Goal: Feedback & Contribution: Leave review/rating

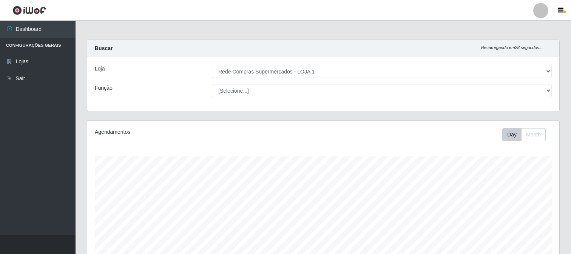
select select "158"
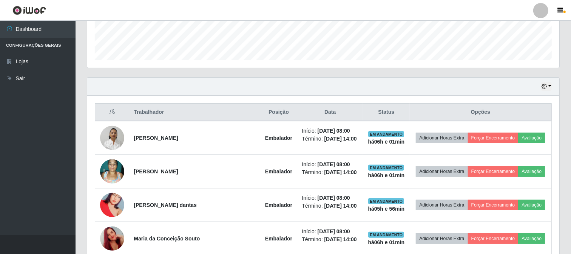
scroll to position [251, 0]
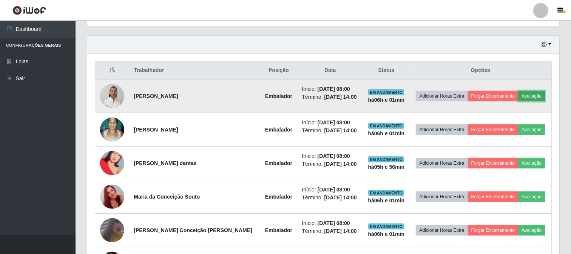
click at [527, 92] on button "Avaliação" at bounding box center [531, 96] width 27 height 11
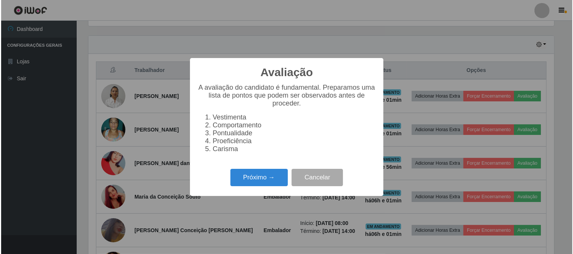
scroll to position [156, 467]
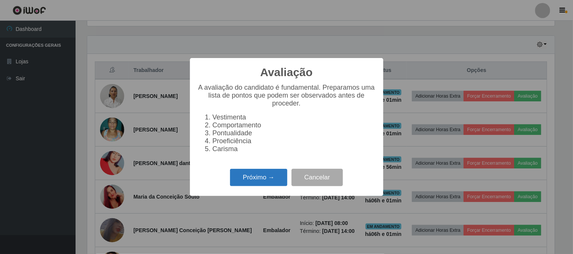
click at [265, 180] on button "Próximo →" at bounding box center [258, 178] width 57 height 18
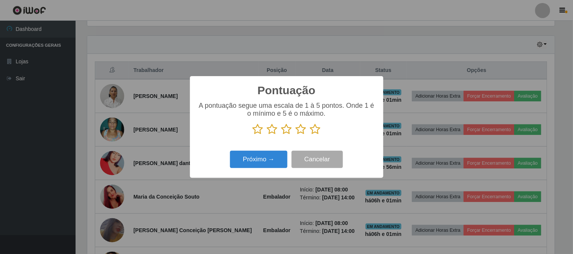
scroll to position [377333, 377022]
click at [314, 129] on icon at bounding box center [315, 129] width 11 height 11
click at [310, 135] on input "radio" at bounding box center [310, 135] width 0 height 0
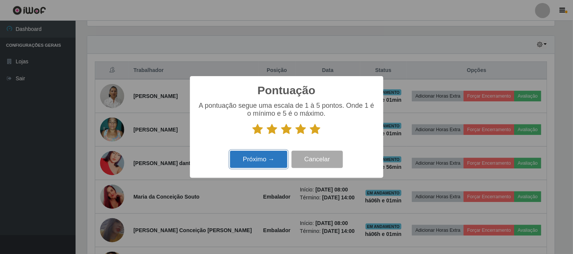
click at [262, 160] on button "Próximo →" at bounding box center [258, 160] width 57 height 18
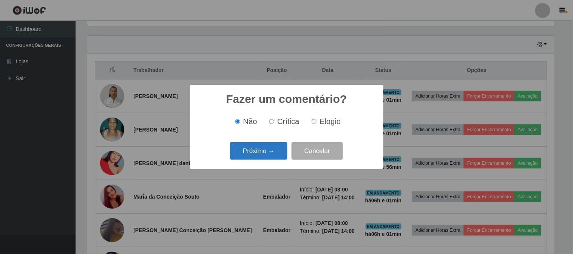
click at [272, 146] on button "Próximo →" at bounding box center [258, 151] width 57 height 18
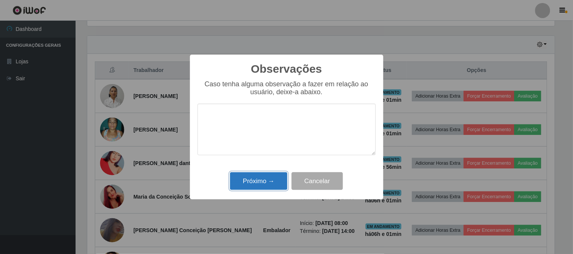
click at [265, 179] on button "Próximo →" at bounding box center [258, 182] width 57 height 18
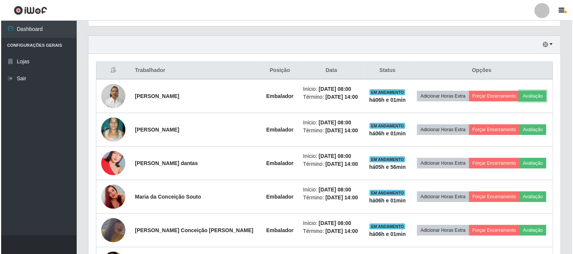
scroll to position [293, 0]
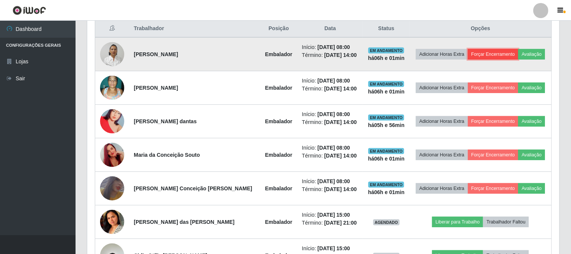
click at [491, 51] on button "Forçar Encerramento" at bounding box center [493, 54] width 51 height 11
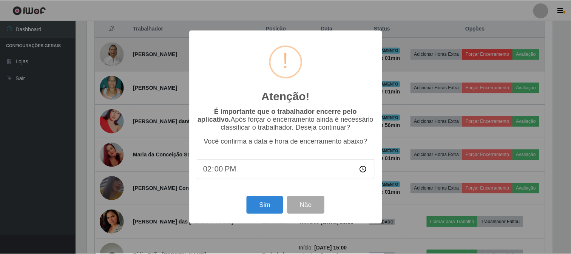
scroll to position [156, 467]
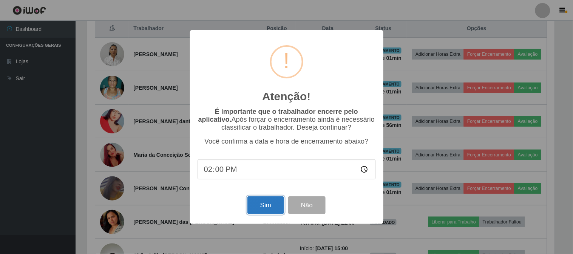
click at [270, 208] on button "Sim" at bounding box center [265, 206] width 37 height 18
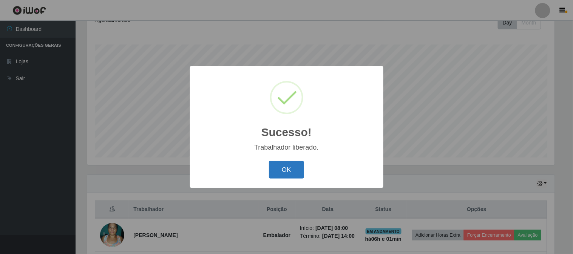
click at [295, 168] on button "OK" at bounding box center [286, 170] width 35 height 18
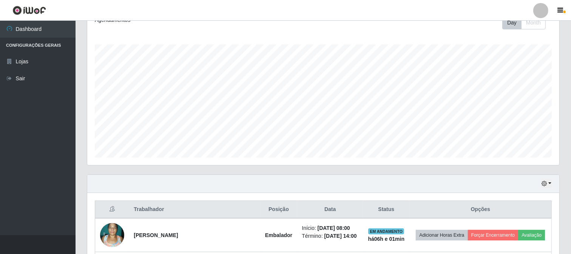
scroll to position [238, 0]
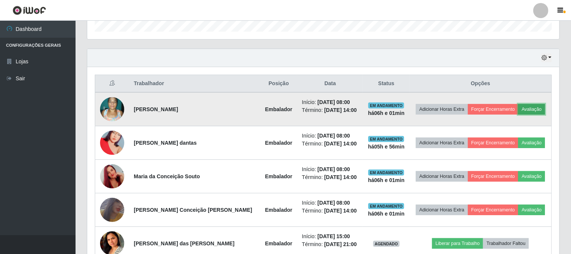
click at [530, 107] on button "Avaliação" at bounding box center [531, 109] width 27 height 11
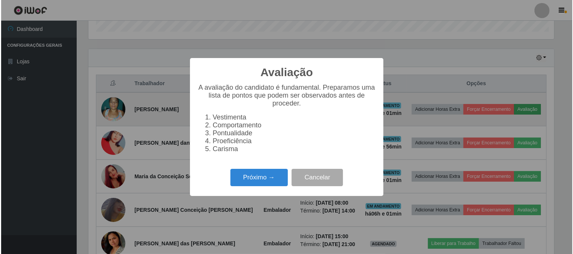
scroll to position [156, 467]
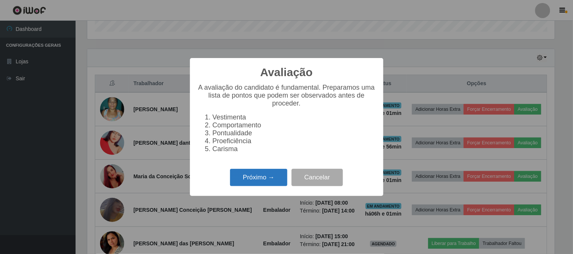
click at [252, 174] on button "Próximo →" at bounding box center [258, 178] width 57 height 18
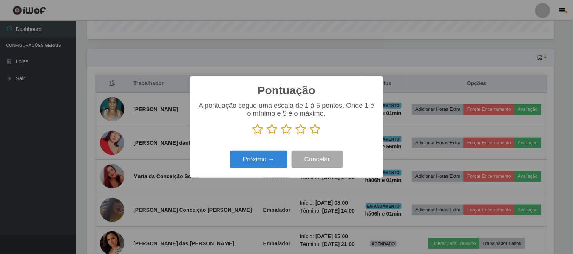
click at [313, 130] on icon at bounding box center [315, 129] width 11 height 11
click at [310, 135] on input "radio" at bounding box center [310, 135] width 0 height 0
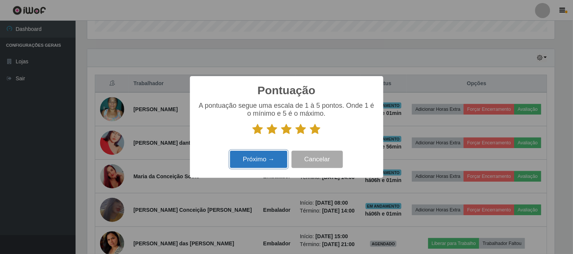
click at [266, 159] on button "Próximo →" at bounding box center [258, 160] width 57 height 18
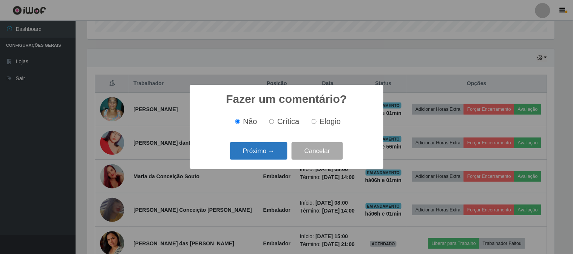
click at [270, 152] on button "Próximo →" at bounding box center [258, 151] width 57 height 18
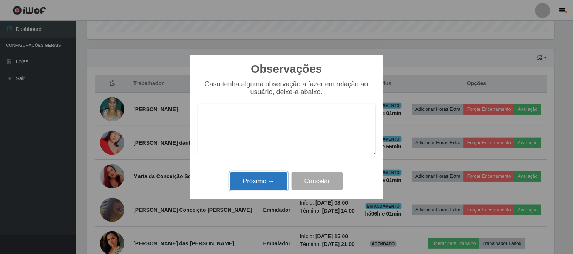
click at [271, 176] on button "Próximo →" at bounding box center [258, 182] width 57 height 18
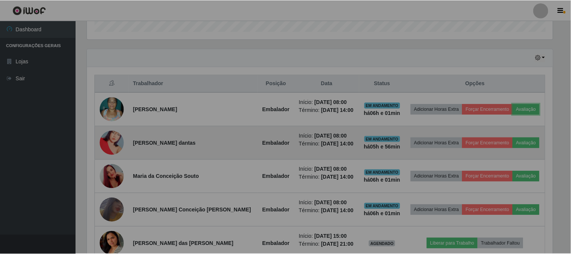
scroll to position [156, 472]
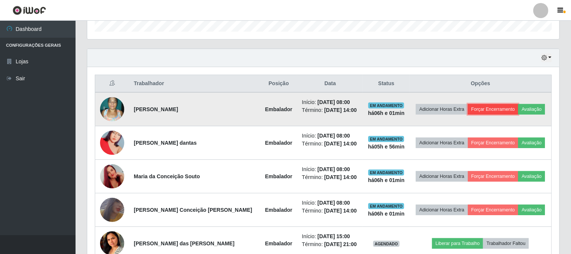
click at [480, 110] on button "Forçar Encerramento" at bounding box center [493, 109] width 51 height 11
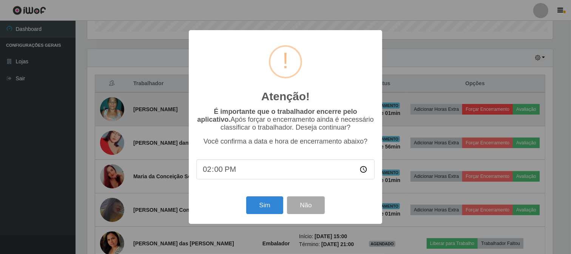
scroll to position [156, 467]
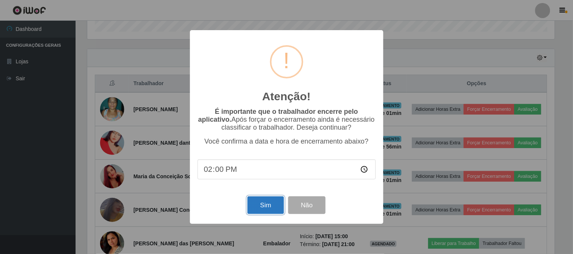
click at [277, 206] on button "Sim" at bounding box center [265, 206] width 37 height 18
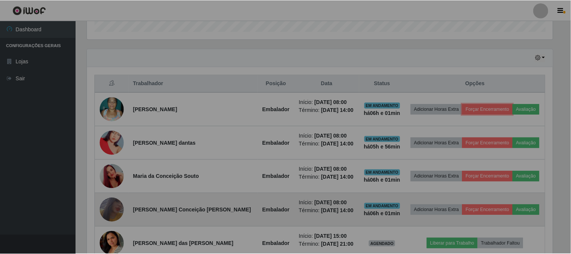
scroll to position [0, 0]
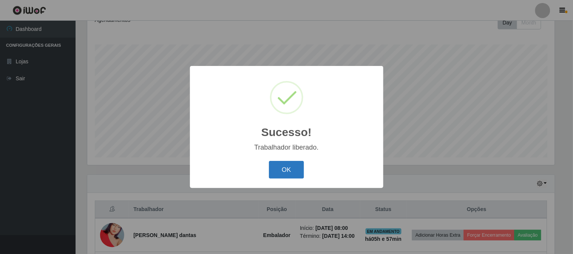
click at [296, 163] on button "OK" at bounding box center [286, 170] width 35 height 18
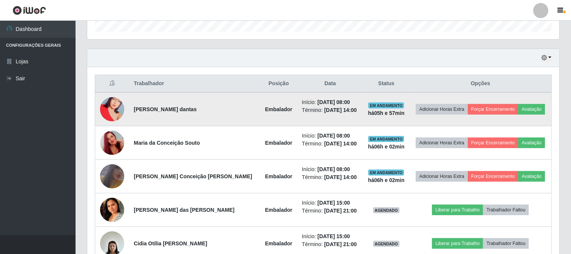
click at [110, 110] on img at bounding box center [112, 109] width 24 height 43
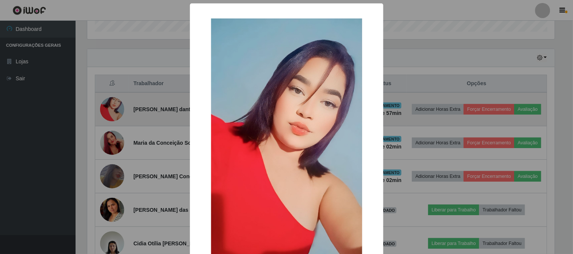
click at [110, 110] on div "× OK Cancel" at bounding box center [286, 127] width 573 height 254
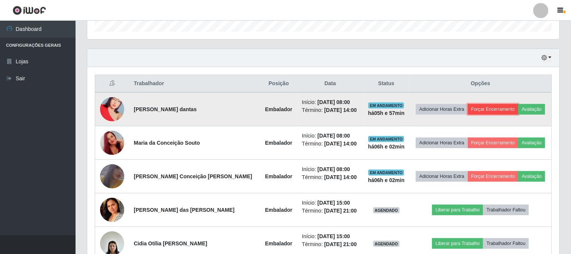
click at [499, 111] on button "Forçar Encerramento" at bounding box center [493, 109] width 51 height 11
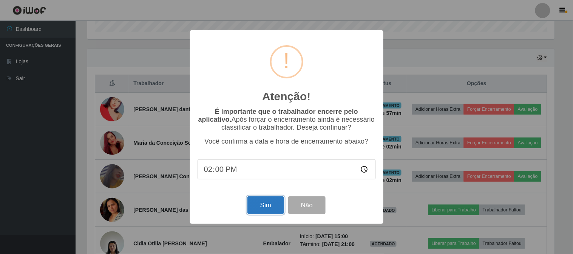
click at [269, 202] on button "Sim" at bounding box center [265, 206] width 37 height 18
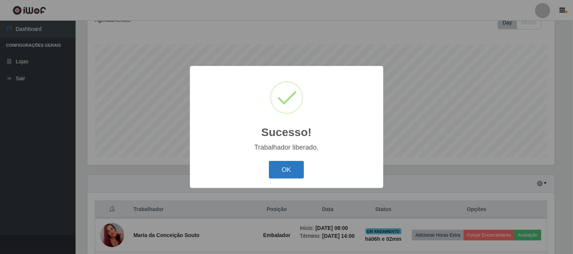
click at [282, 172] on button "OK" at bounding box center [286, 170] width 35 height 18
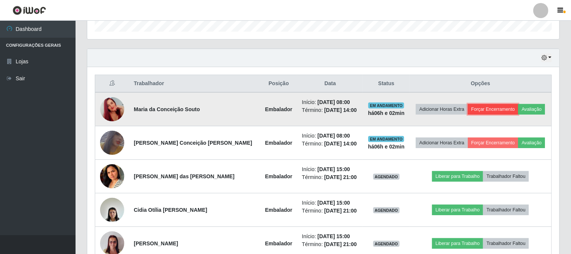
click at [478, 105] on button "Forçar Encerramento" at bounding box center [493, 109] width 51 height 11
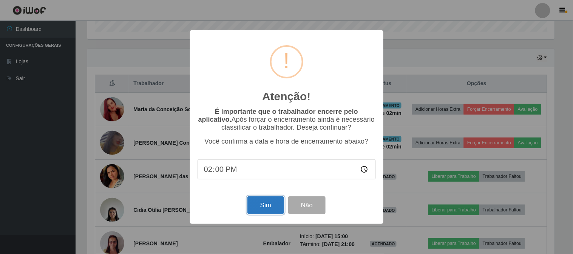
click at [273, 211] on button "Sim" at bounding box center [265, 206] width 37 height 18
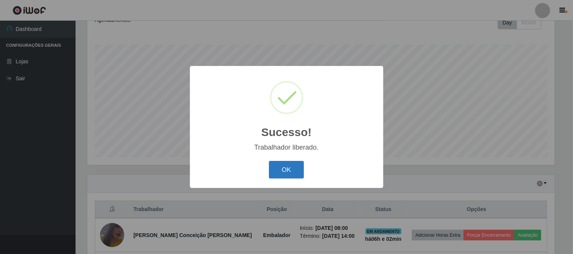
click at [291, 172] on button "OK" at bounding box center [286, 170] width 35 height 18
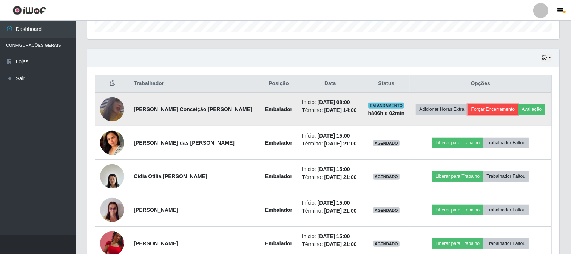
click at [490, 108] on button "Forçar Encerramento" at bounding box center [493, 109] width 51 height 11
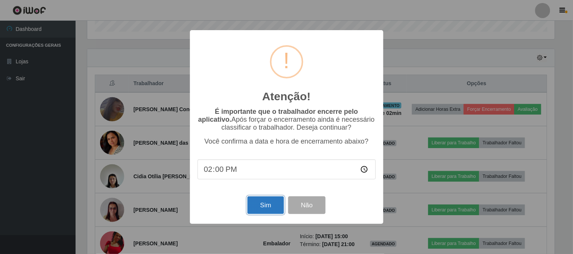
click at [273, 205] on button "Sim" at bounding box center [265, 206] width 37 height 18
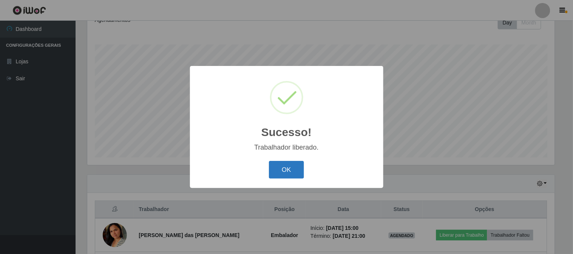
click at [291, 163] on button "OK" at bounding box center [286, 170] width 35 height 18
